Goal: Navigation & Orientation: Find specific page/section

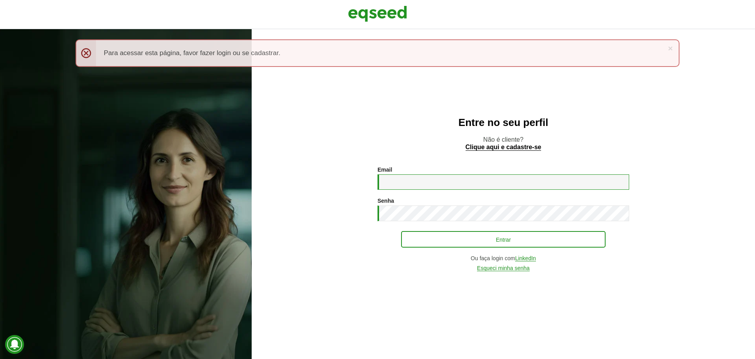
type input "**********"
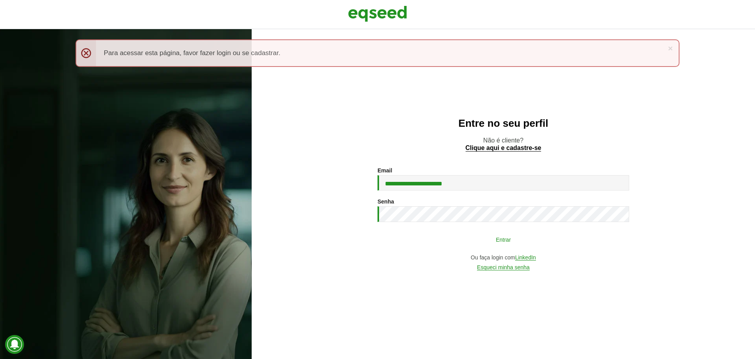
click at [438, 235] on button "Entrar" at bounding box center [503, 239] width 205 height 15
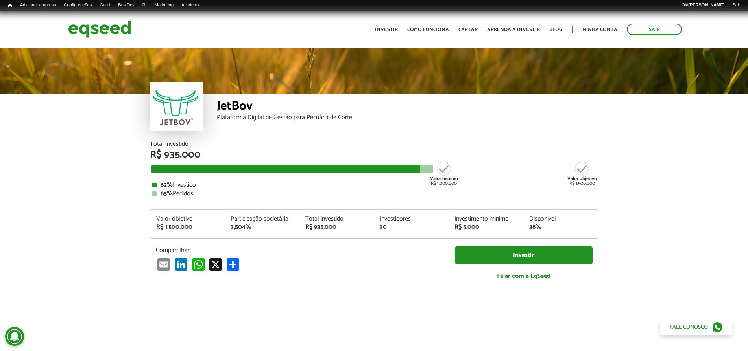
scroll to position [907, 0]
